Goal: Task Accomplishment & Management: Use online tool/utility

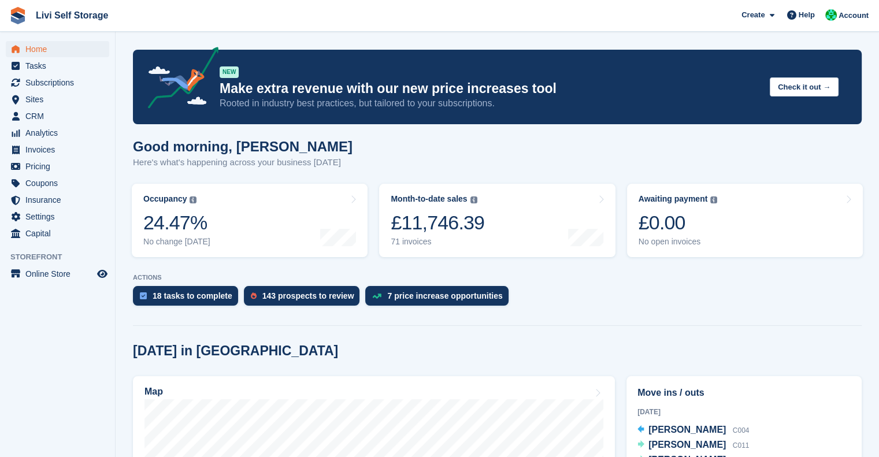
click at [257, 74] on div "NEW Make extra revenue with our new price increases tool Rooted in industry bes…" at bounding box center [490, 87] width 541 height 46
click at [35, 69] on span "Tasks" at bounding box center [59, 66] width 69 height 16
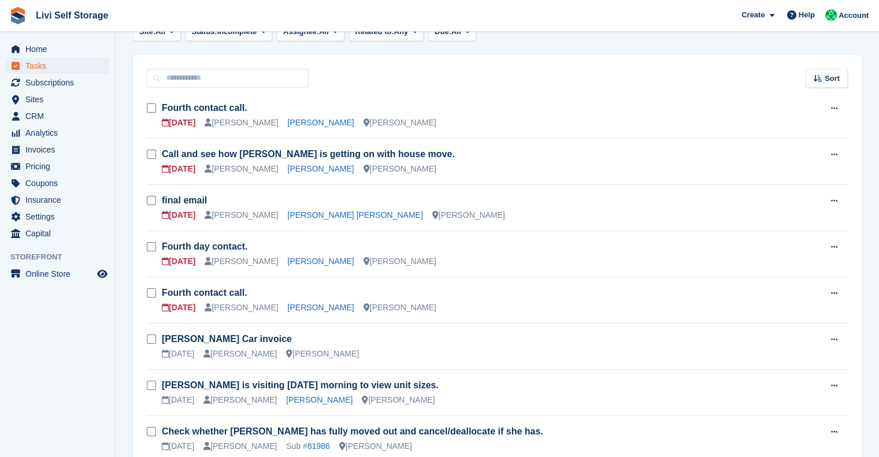
scroll to position [73, 0]
